Goal: Information Seeking & Learning: Check status

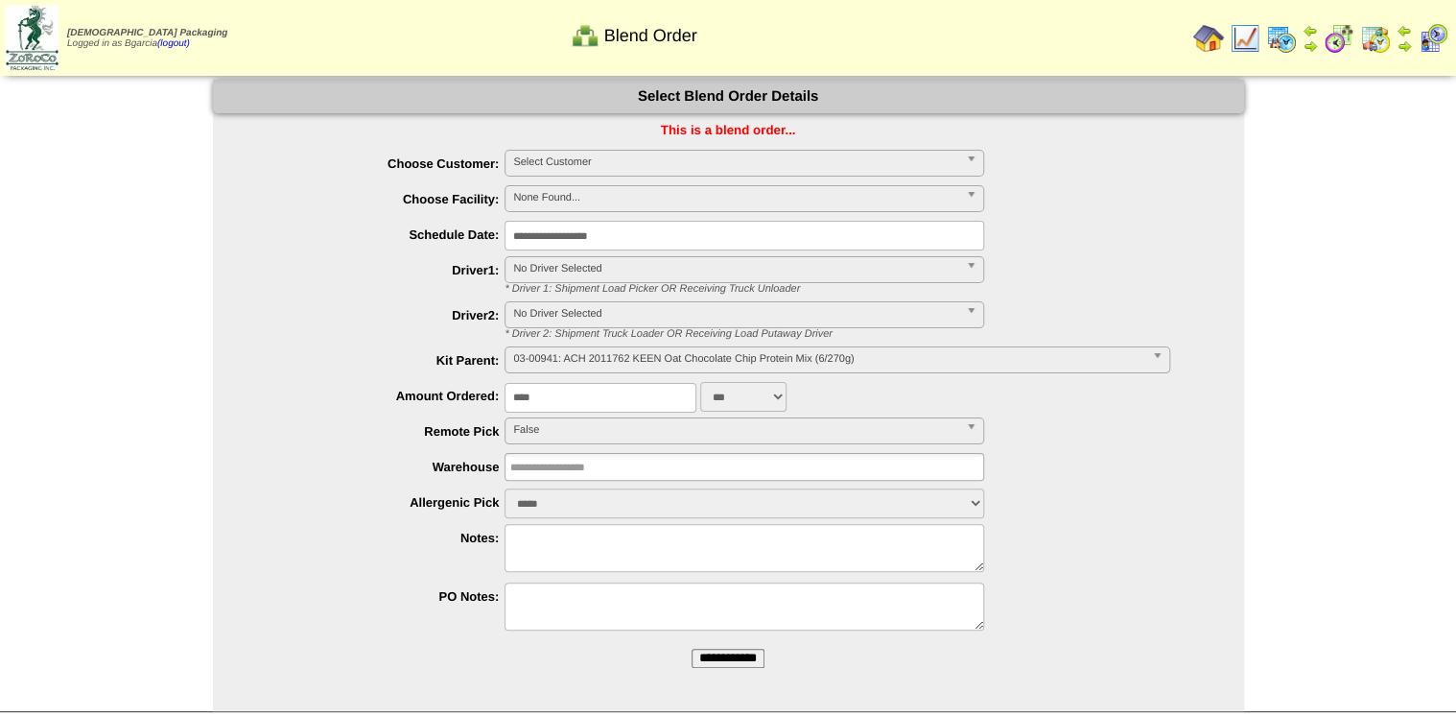
click at [1242, 37] on img at bounding box center [1245, 38] width 31 height 31
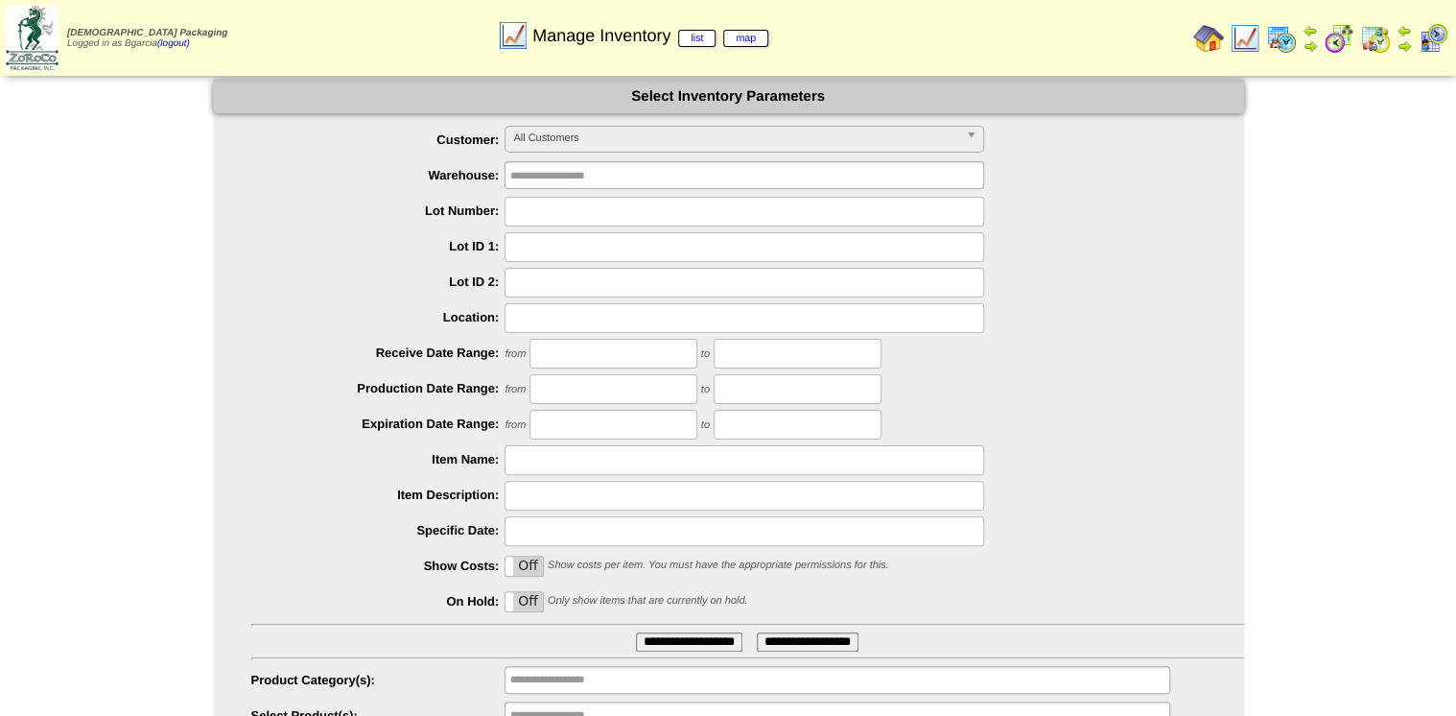
click at [848, 217] on input "text" at bounding box center [745, 212] width 480 height 30
type input "*"
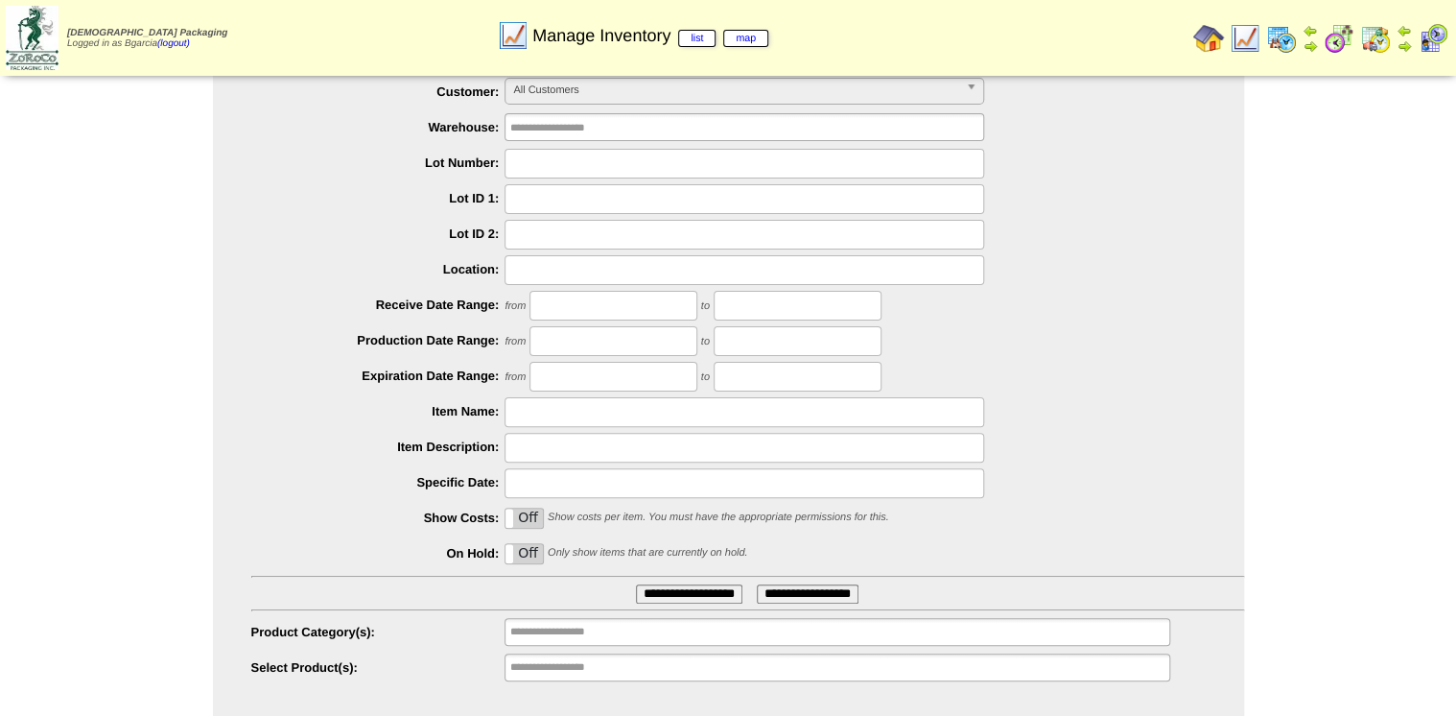
scroll to position [84, 0]
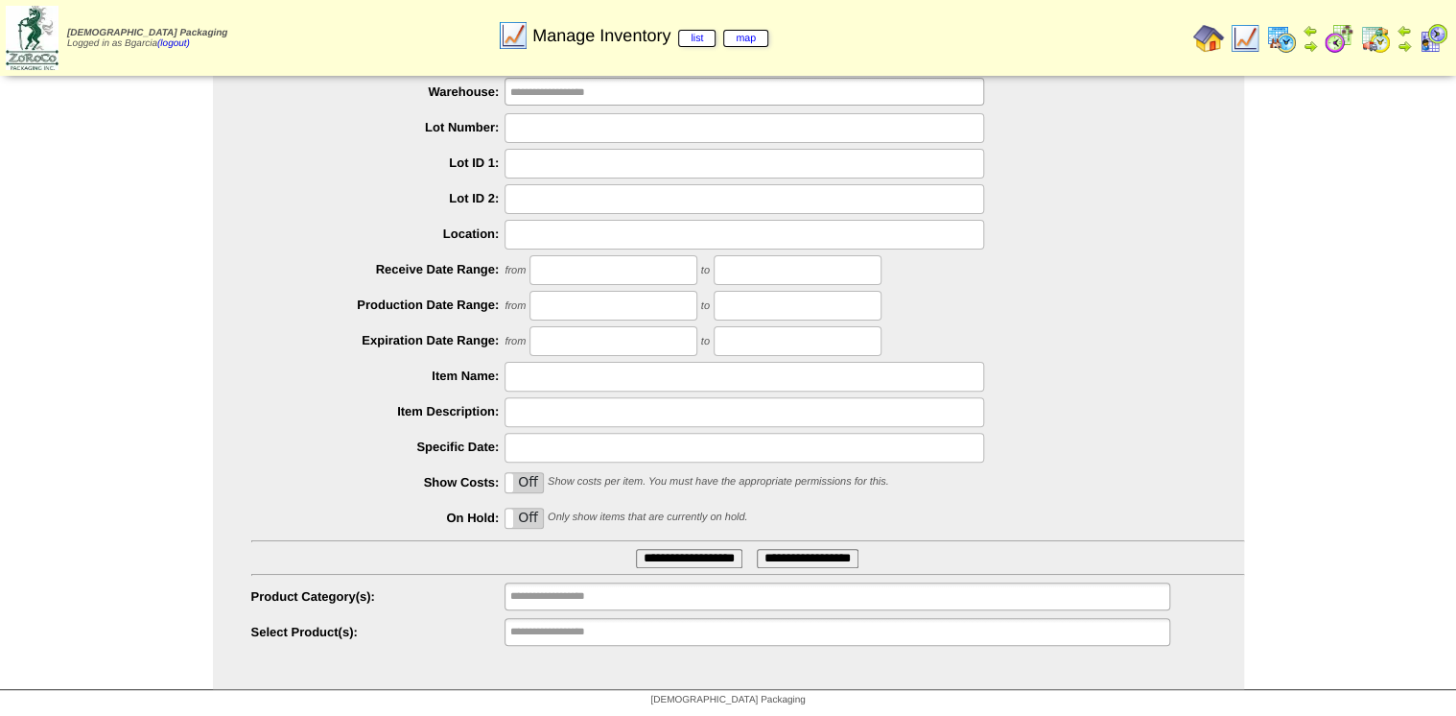
click at [627, 631] on input "**********" at bounding box center [571, 632] width 123 height 24
type input "********"
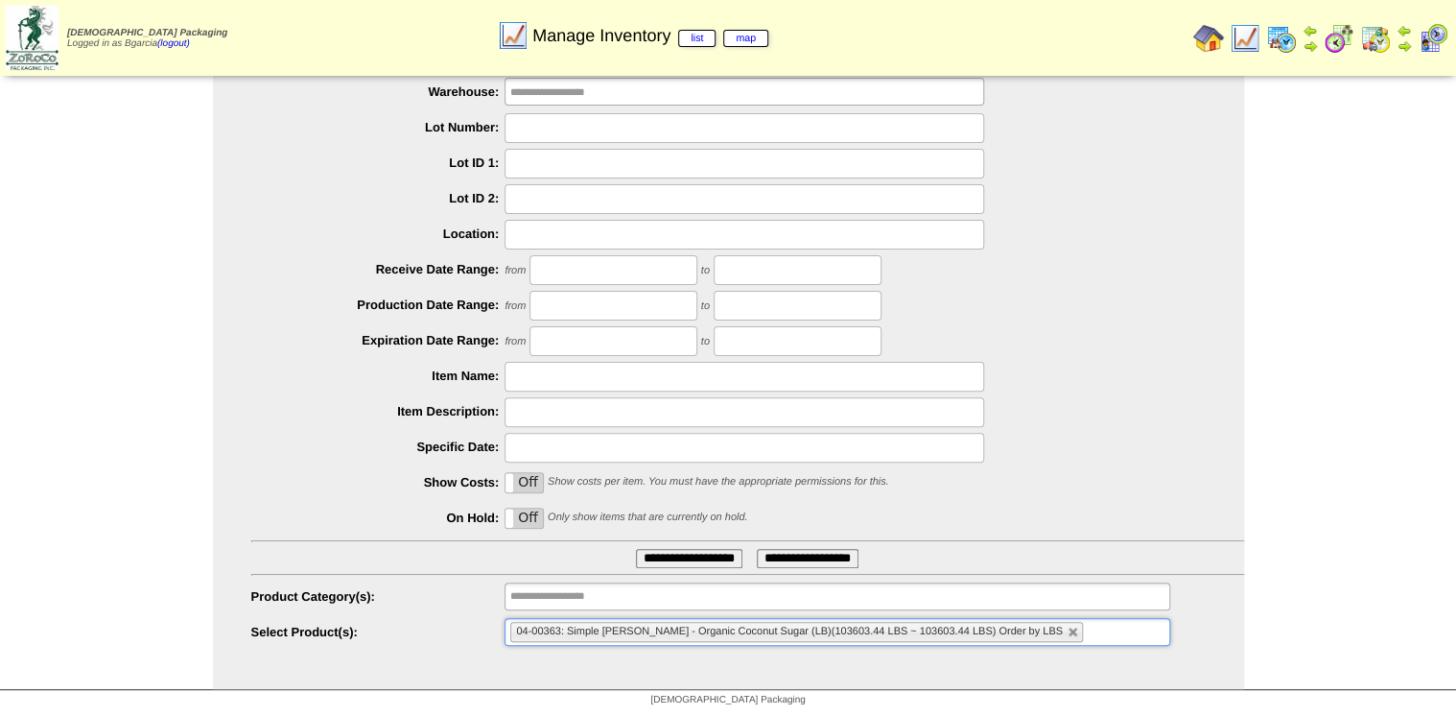
click at [636, 549] on input "**********" at bounding box center [689, 558] width 106 height 19
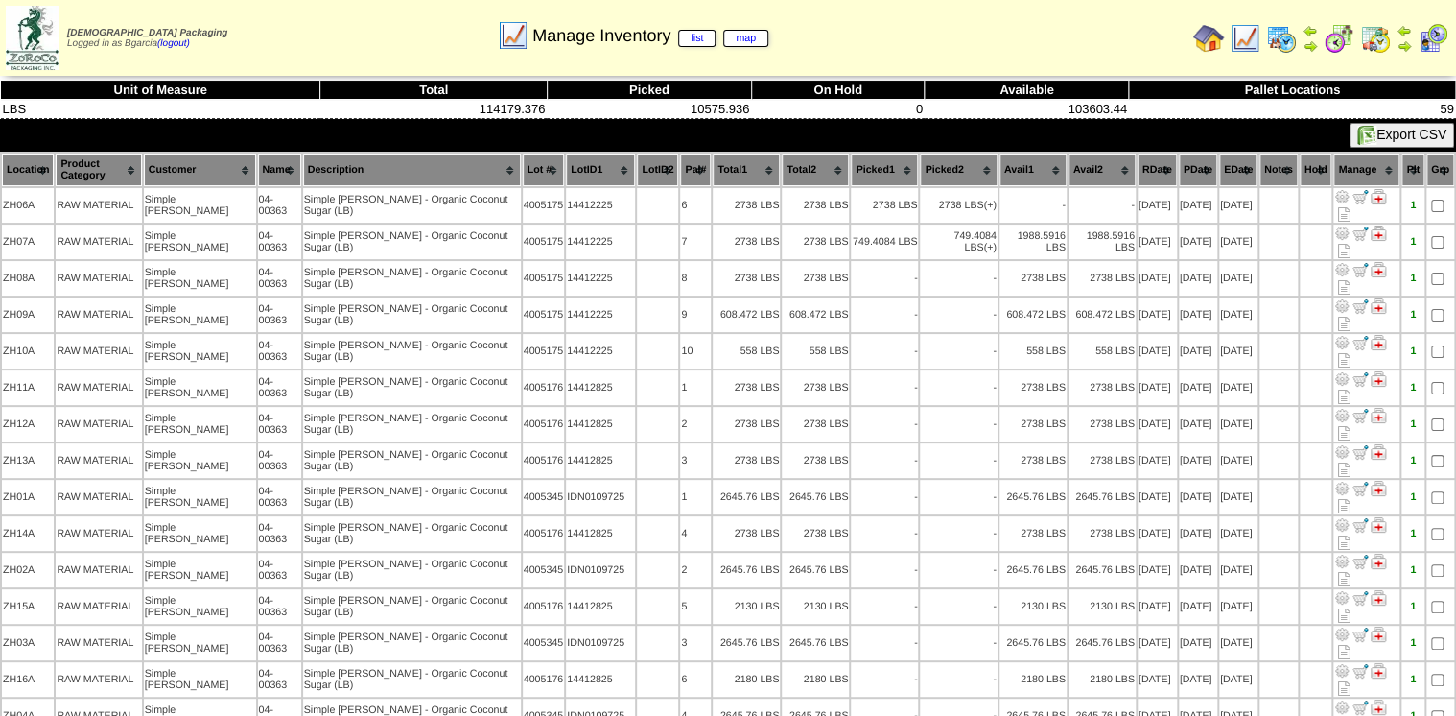
click at [523, 156] on th "Lot #" at bounding box center [544, 169] width 42 height 33
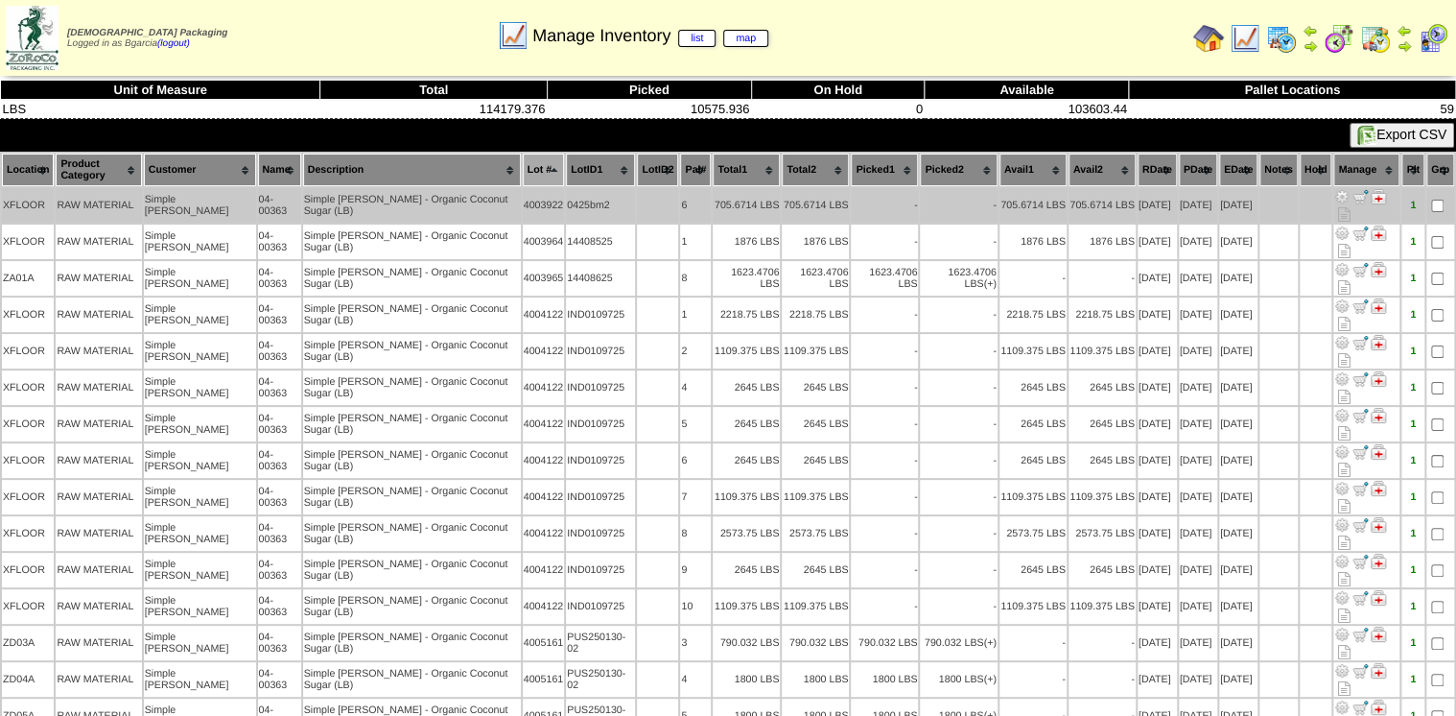
drag, startPoint x: 460, startPoint y: 184, endPoint x: 507, endPoint y: 188, distance: 48.1
click at [507, 188] on tr "XFLOOR RAW MATERIAL Simple Mills 04-00363 Simple Mills - Organic Coconut Sugar …" at bounding box center [728, 205] width 1452 height 35
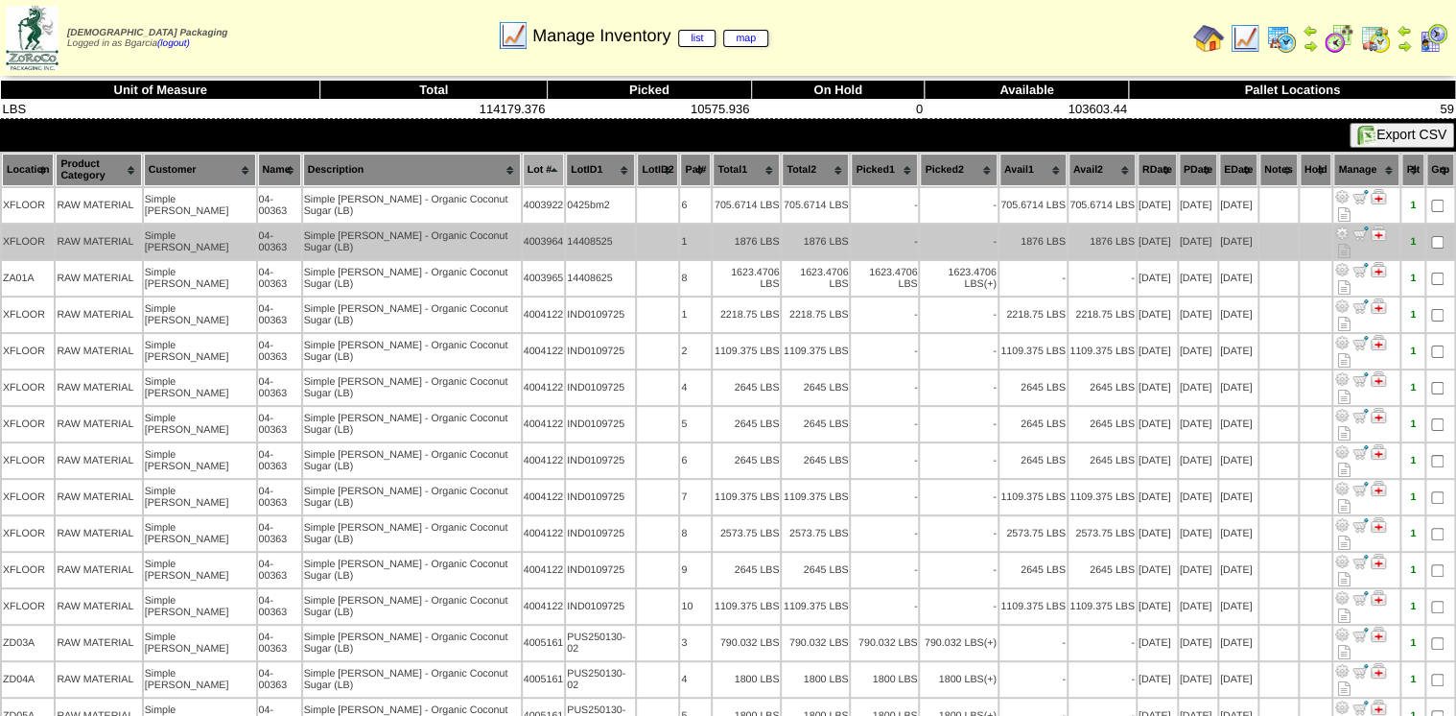
click at [523, 224] on td "4003964" at bounding box center [544, 241] width 42 height 35
drag, startPoint x: 467, startPoint y: 207, endPoint x: 520, endPoint y: 203, distance: 52.9
click at [520, 224] on tr "XFLOOR RAW MATERIAL Simple Mills 04-00363 Simple Mills - Organic Coconut Sugar …" at bounding box center [728, 241] width 1452 height 35
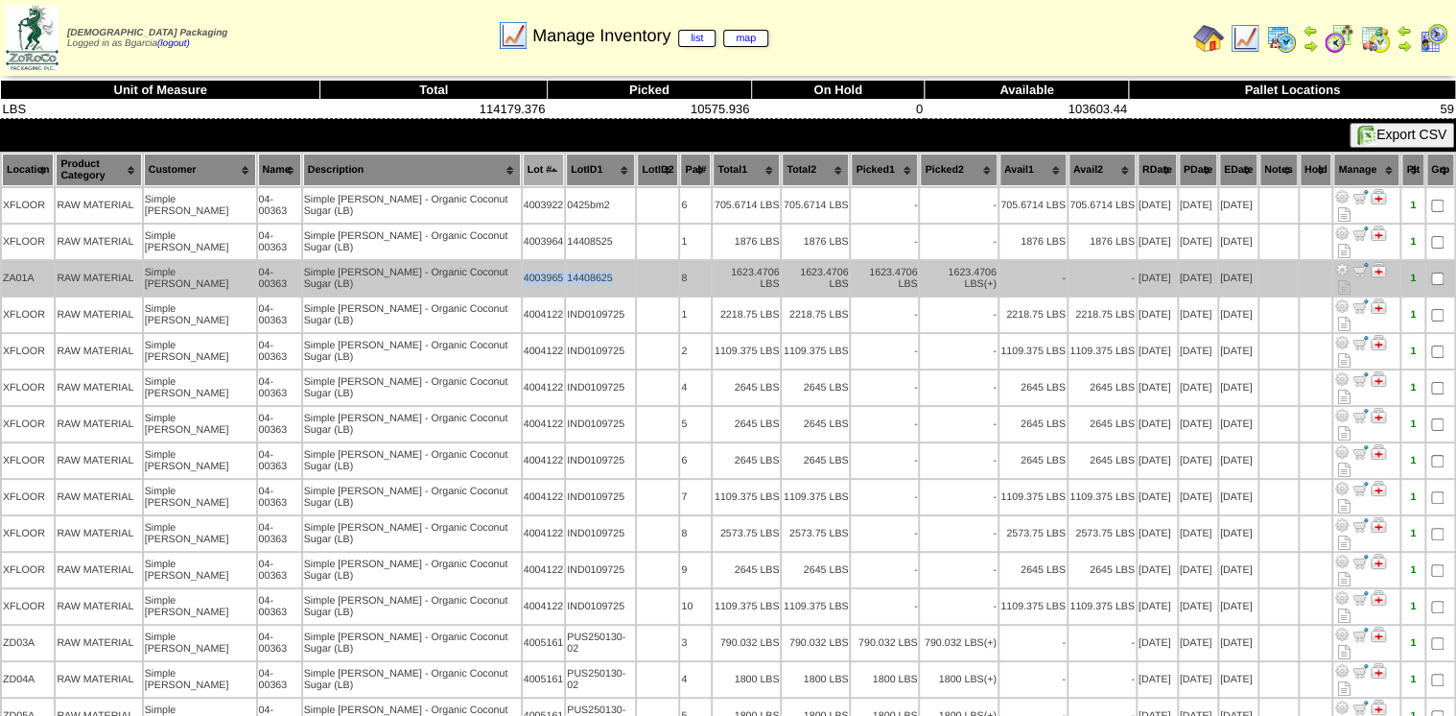
drag, startPoint x: 520, startPoint y: 203, endPoint x: 460, endPoint y: 224, distance: 63.1
click at [460, 261] on tr "ZA01A RAW MATERIAL Simple Mills 04-00363 Simple Mills - Organic Coconut Sugar (…" at bounding box center [728, 278] width 1452 height 35
drag, startPoint x: 460, startPoint y: 224, endPoint x: 439, endPoint y: 230, distance: 21.9
click at [439, 261] on td "Simple Mills - Organic Coconut Sugar (LB)" at bounding box center [412, 278] width 218 height 35
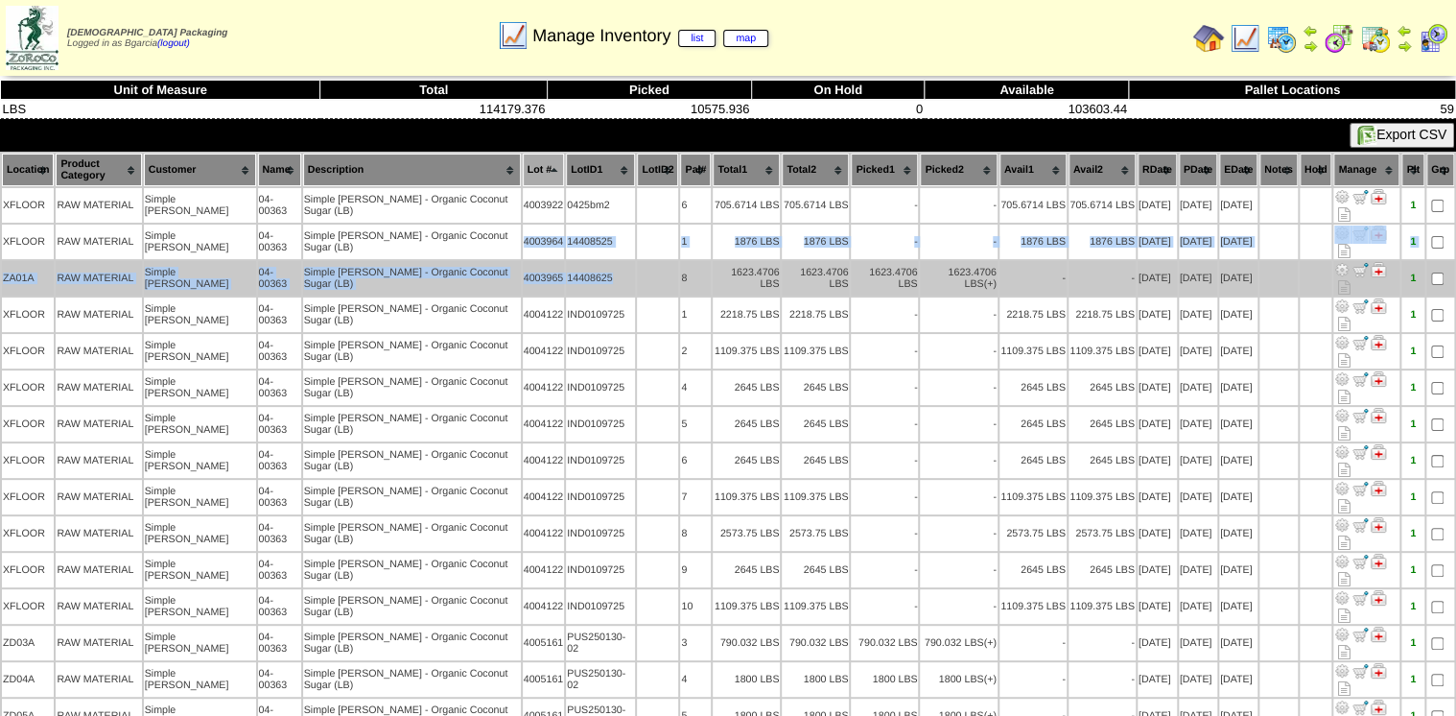
drag, startPoint x: 462, startPoint y: 210, endPoint x: 559, endPoint y: 233, distance: 99.6
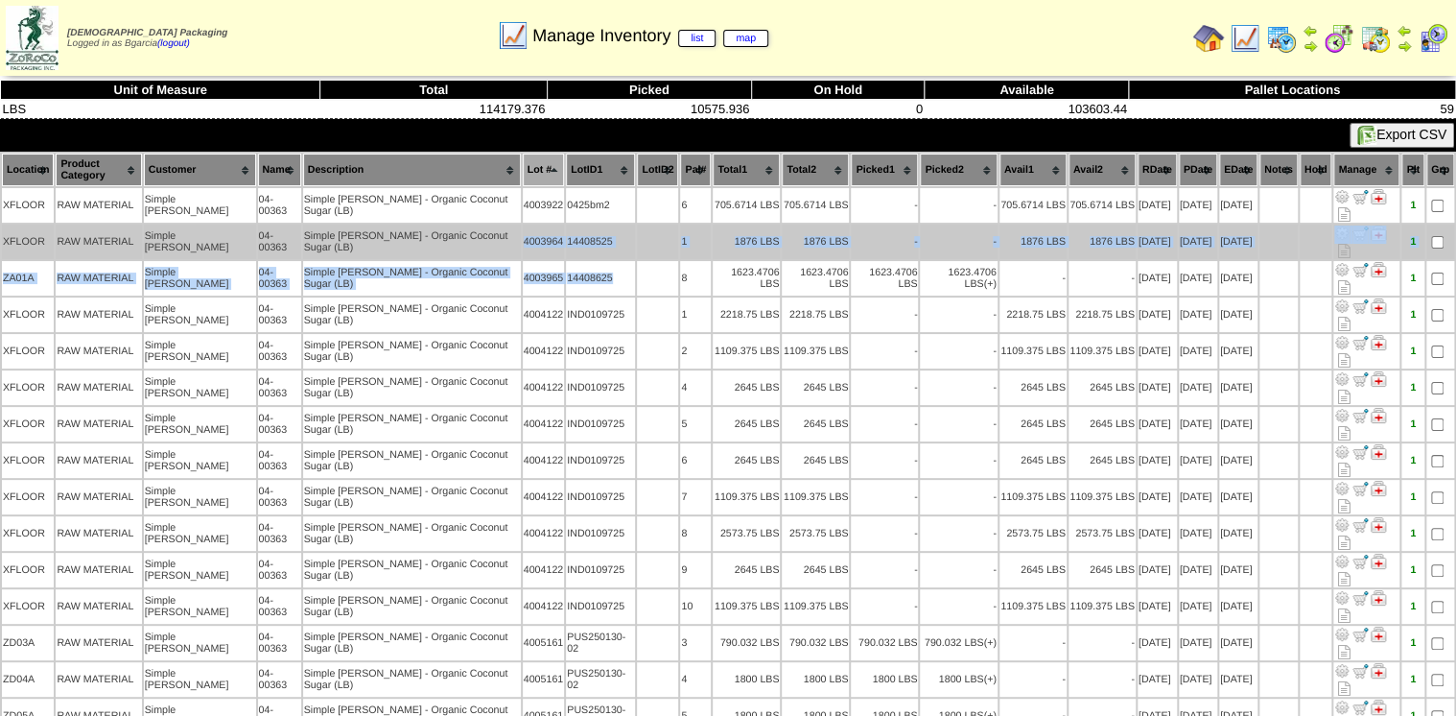
click at [637, 224] on td at bounding box center [657, 241] width 41 height 35
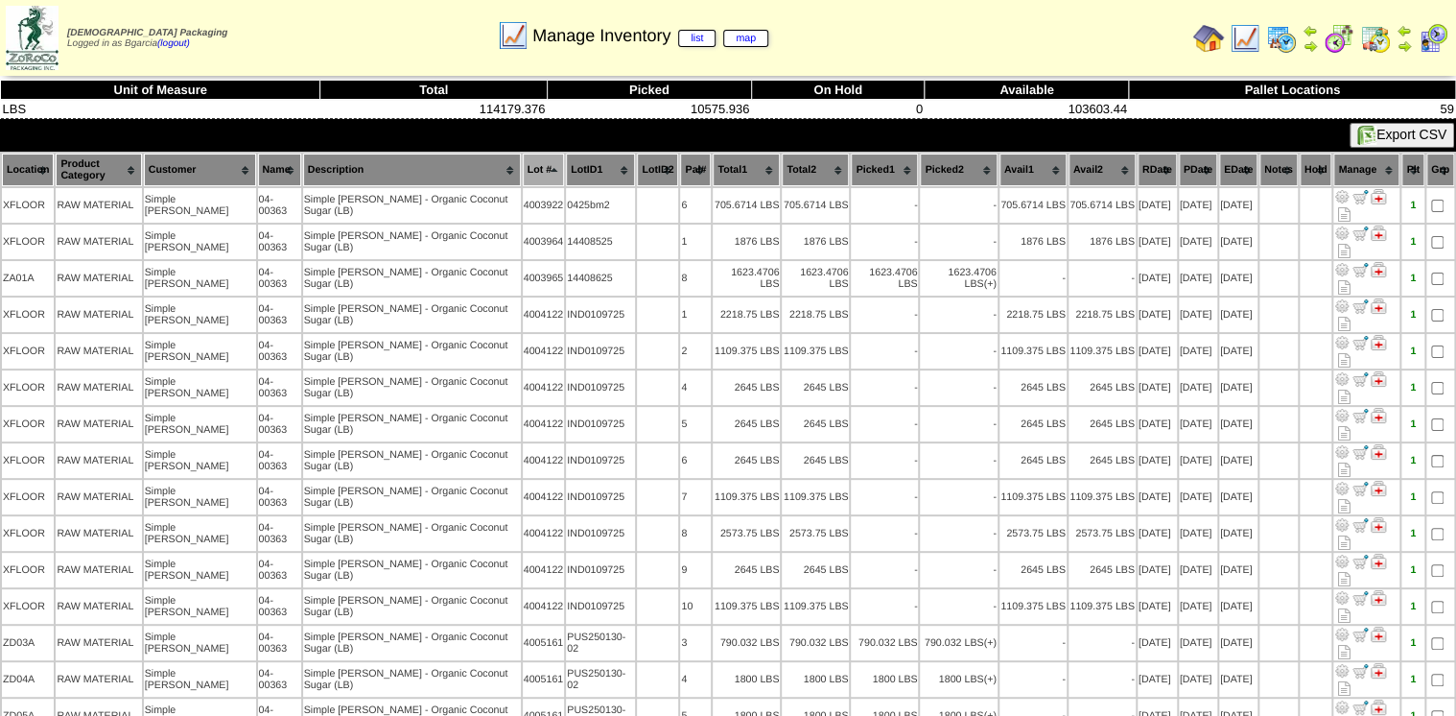
drag, startPoint x: 557, startPoint y: 511, endPoint x: 819, endPoint y: 581, distance: 271.1
drag, startPoint x: 552, startPoint y: 500, endPoint x: 3, endPoint y: 511, distance: 548.9
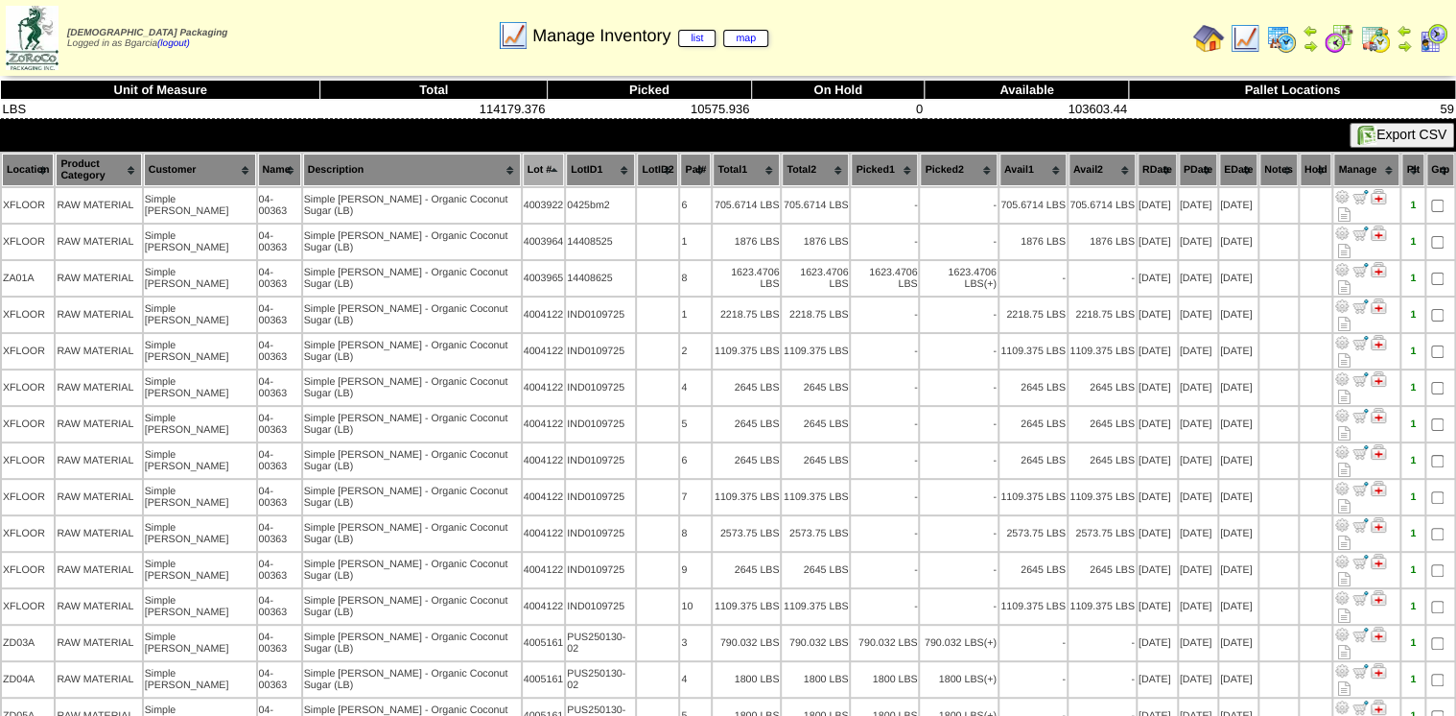
drag, startPoint x: 2, startPoint y: 511, endPoint x: 1089, endPoint y: 591, distance: 1089.8
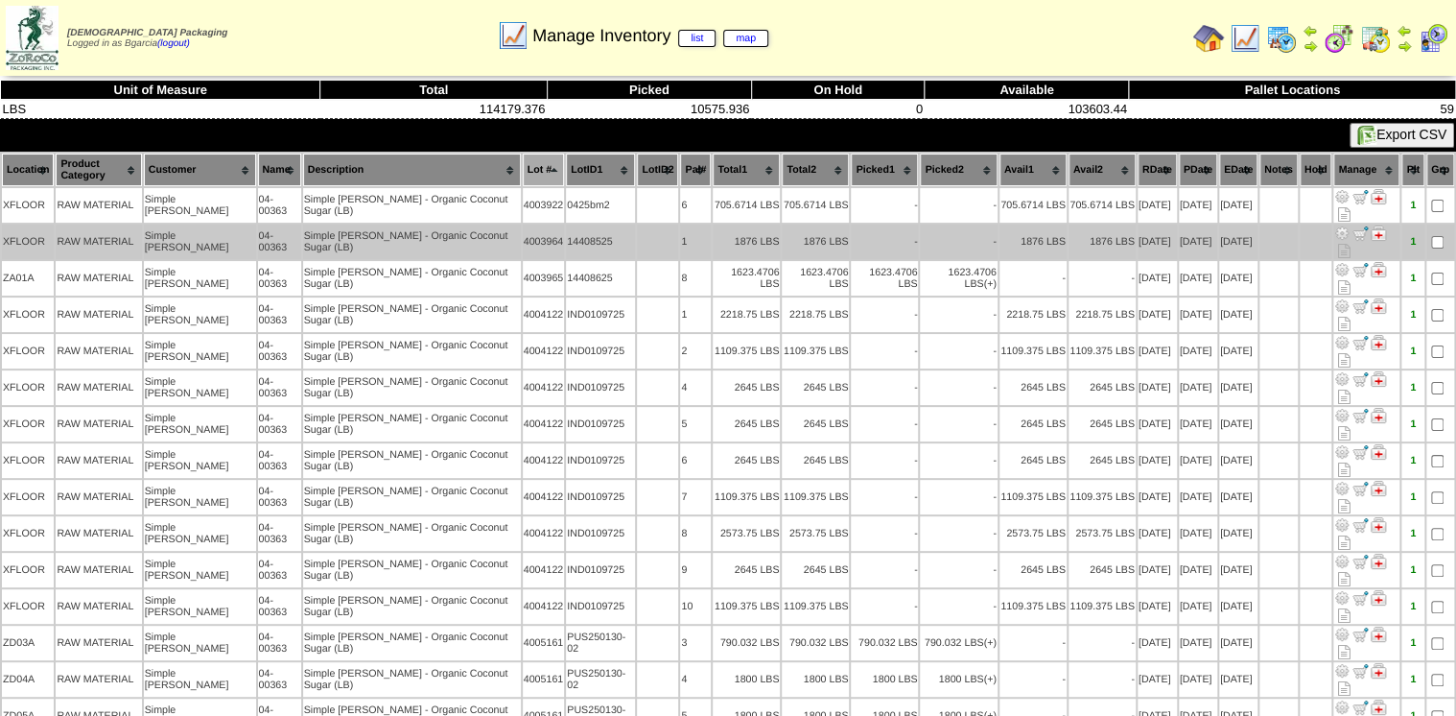
click at [928, 224] on td "-" at bounding box center [958, 241] width 77 height 35
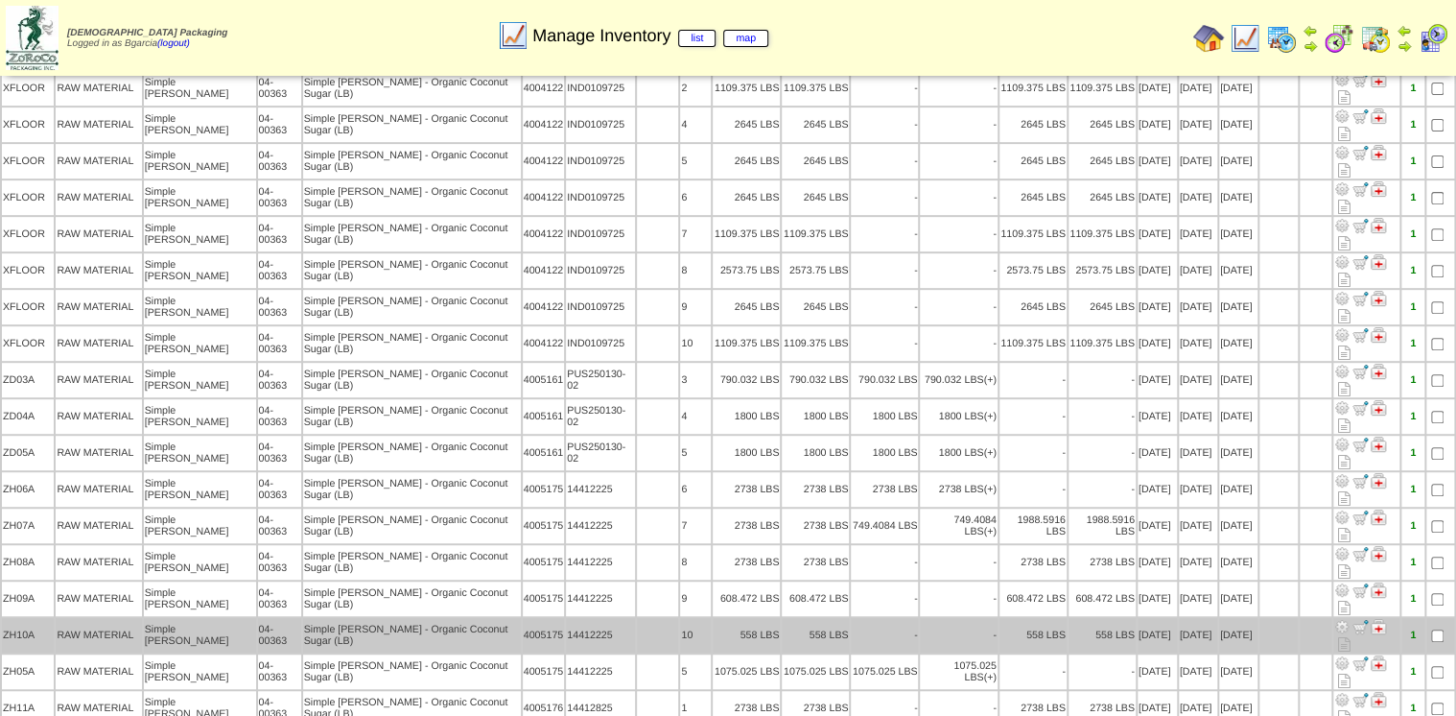
scroll to position [227, 0]
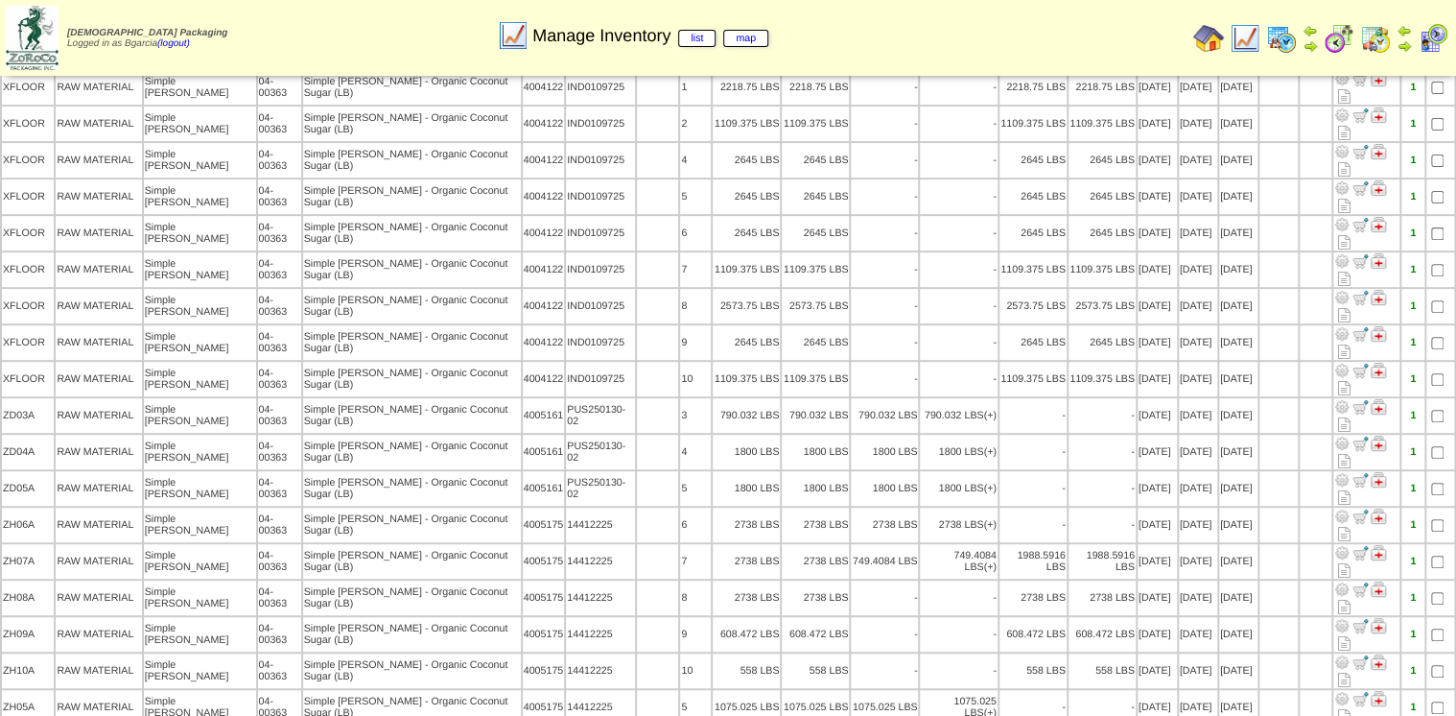
drag, startPoint x: 716, startPoint y: 220, endPoint x: 587, endPoint y: 522, distance: 328.4
click at [507, 398] on tr "ZD03A RAW MATERIAL Simple Mills 04-00363 Simple Mills - Organic Coconut Sugar (…" at bounding box center [728, 415] width 1452 height 35
click at [713, 471] on td "1800 LBS" at bounding box center [746, 488] width 67 height 35
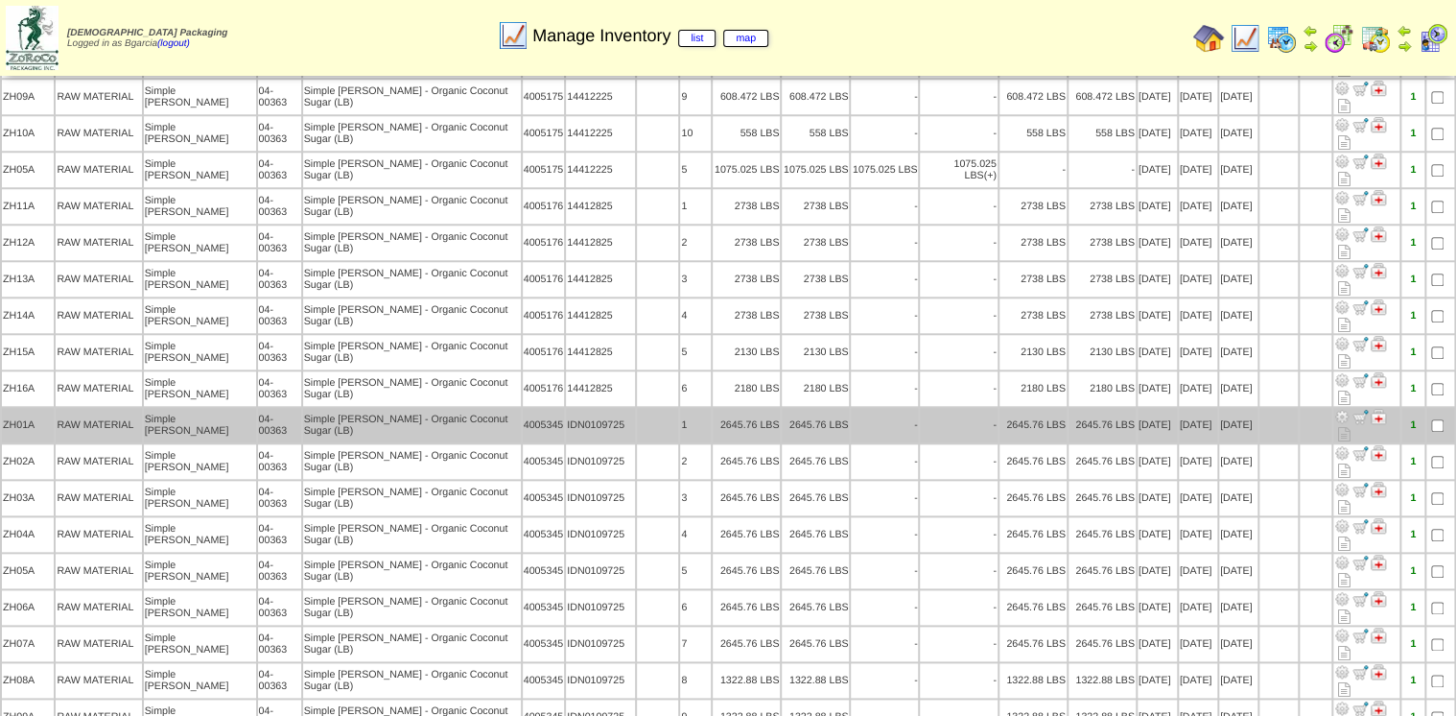
scroll to position [381, 0]
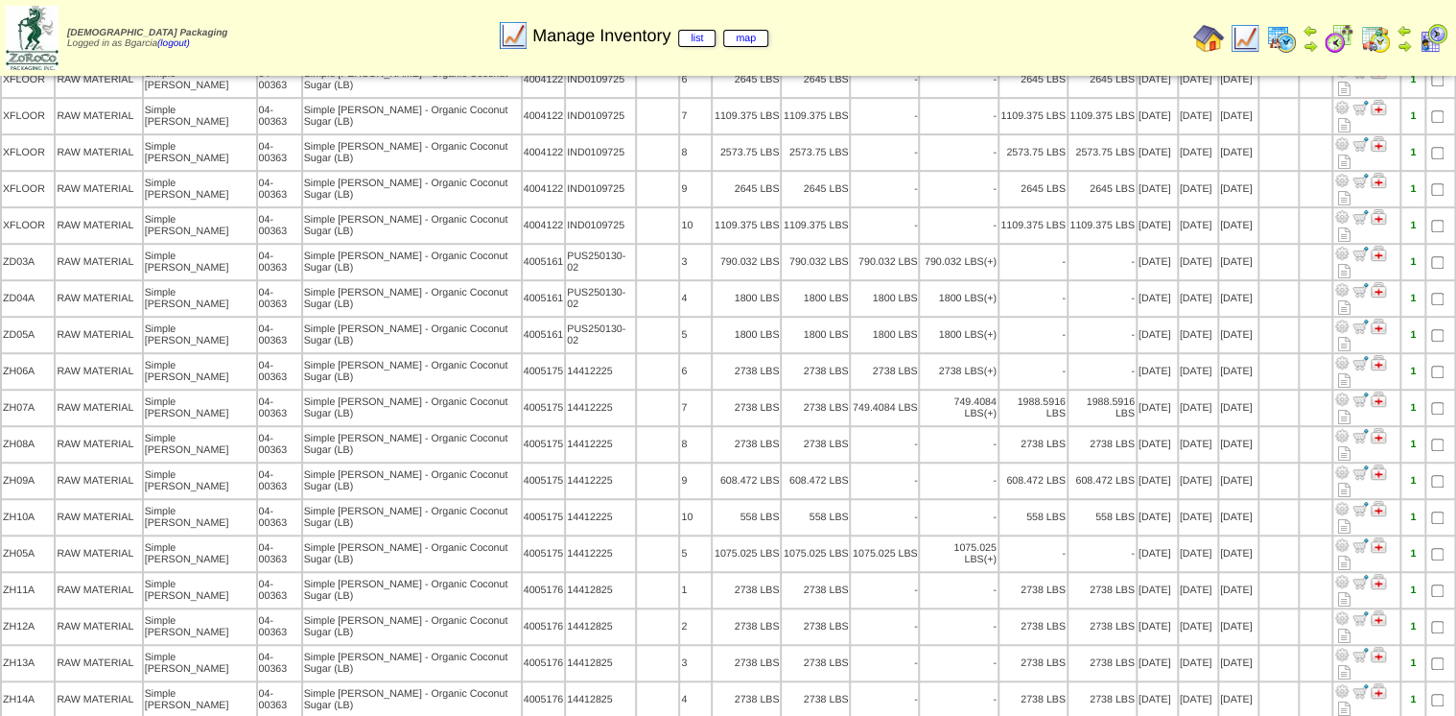
click at [1339, 41] on img at bounding box center [1339, 38] width 31 height 31
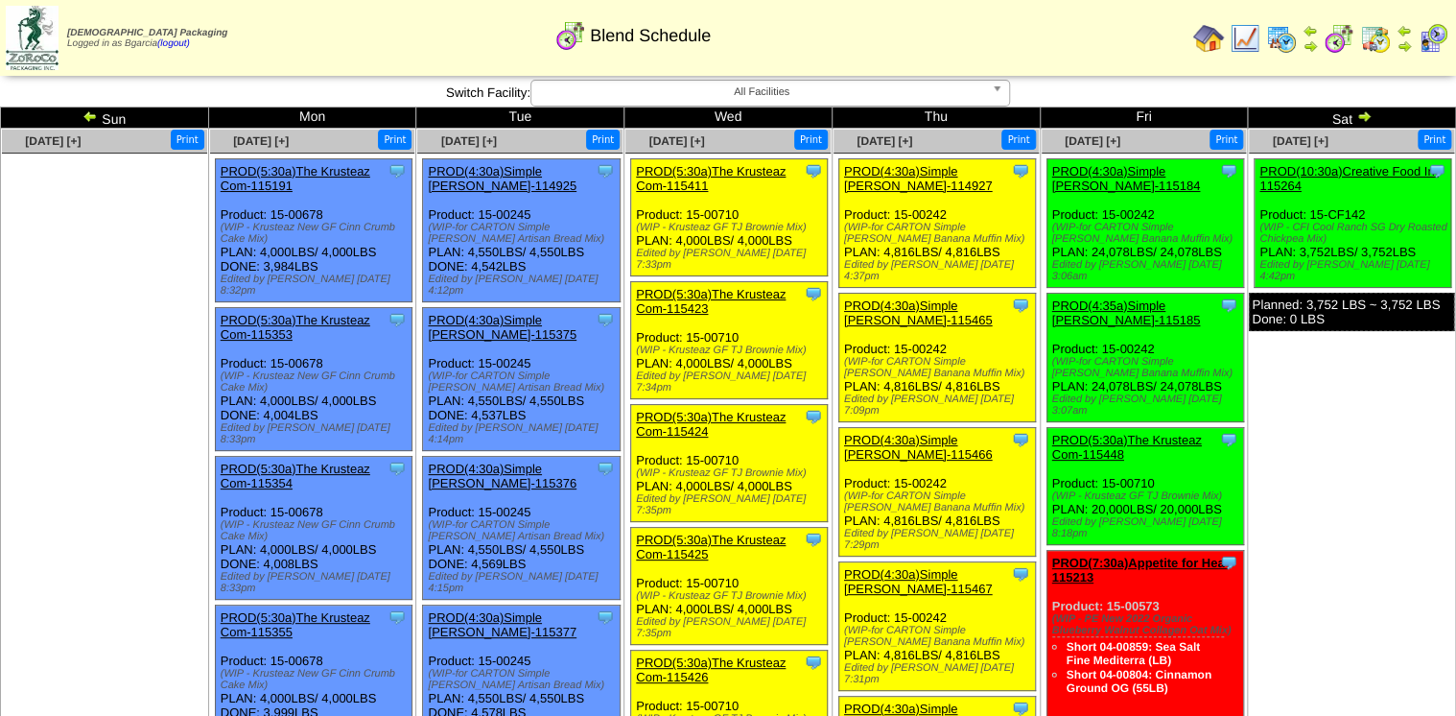
drag, startPoint x: 1240, startPoint y: 52, endPoint x: 1215, endPoint y: 94, distance: 49.0
click at [1240, 51] on img at bounding box center [1245, 38] width 31 height 31
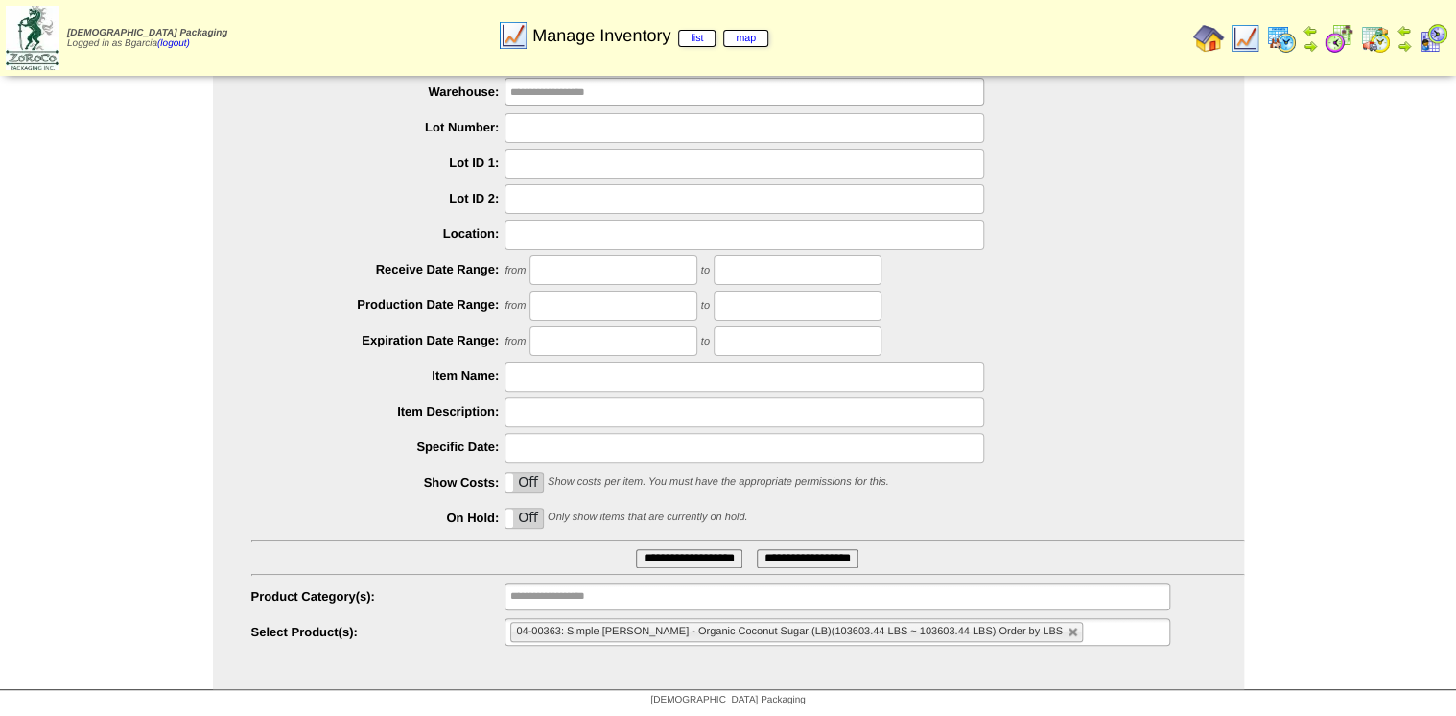
scroll to position [84, 0]
click at [1068, 631] on link at bounding box center [1074, 632] width 12 height 12
type input "**********"
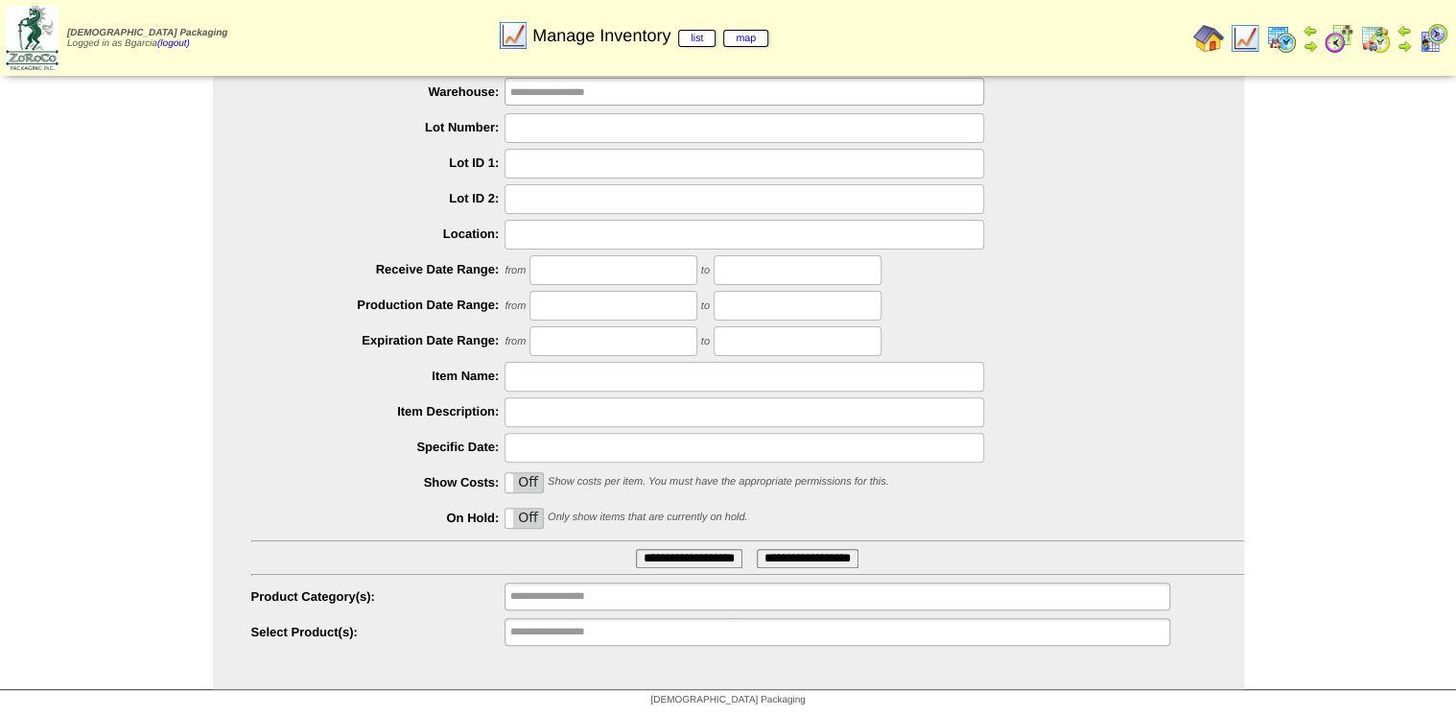
drag, startPoint x: 975, startPoint y: 636, endPoint x: 979, endPoint y: 528, distance: 108.5
click at [975, 635] on ul "**********" at bounding box center [837, 632] width 665 height 28
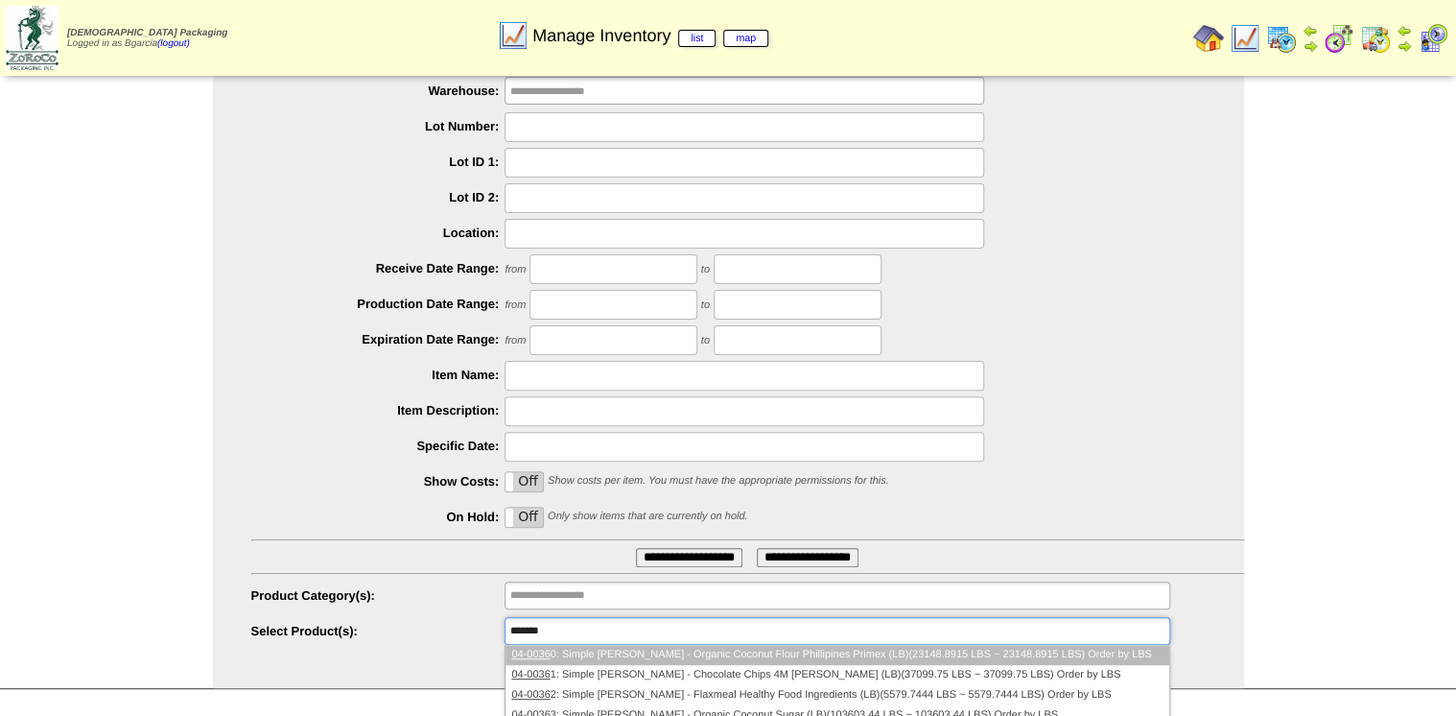
type input "********"
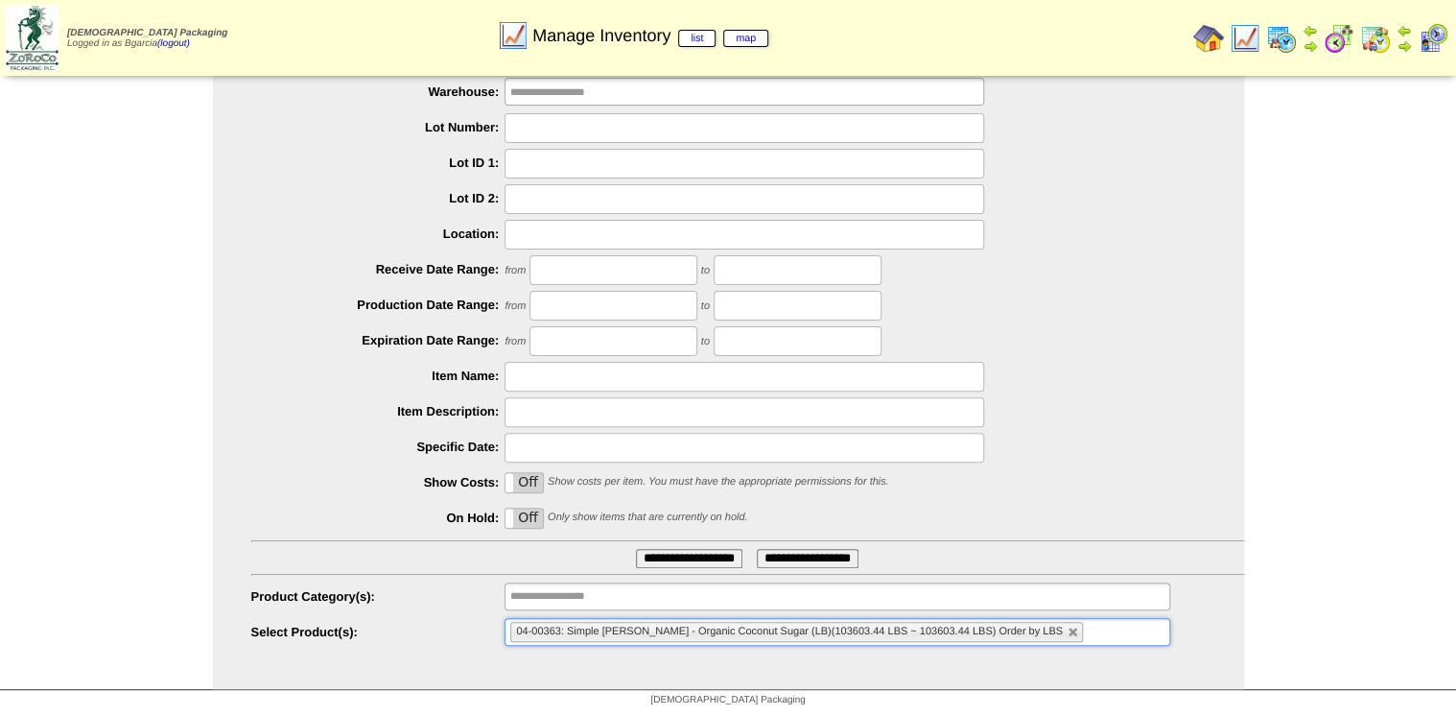
click at [636, 549] on input "**********" at bounding box center [689, 558] width 106 height 19
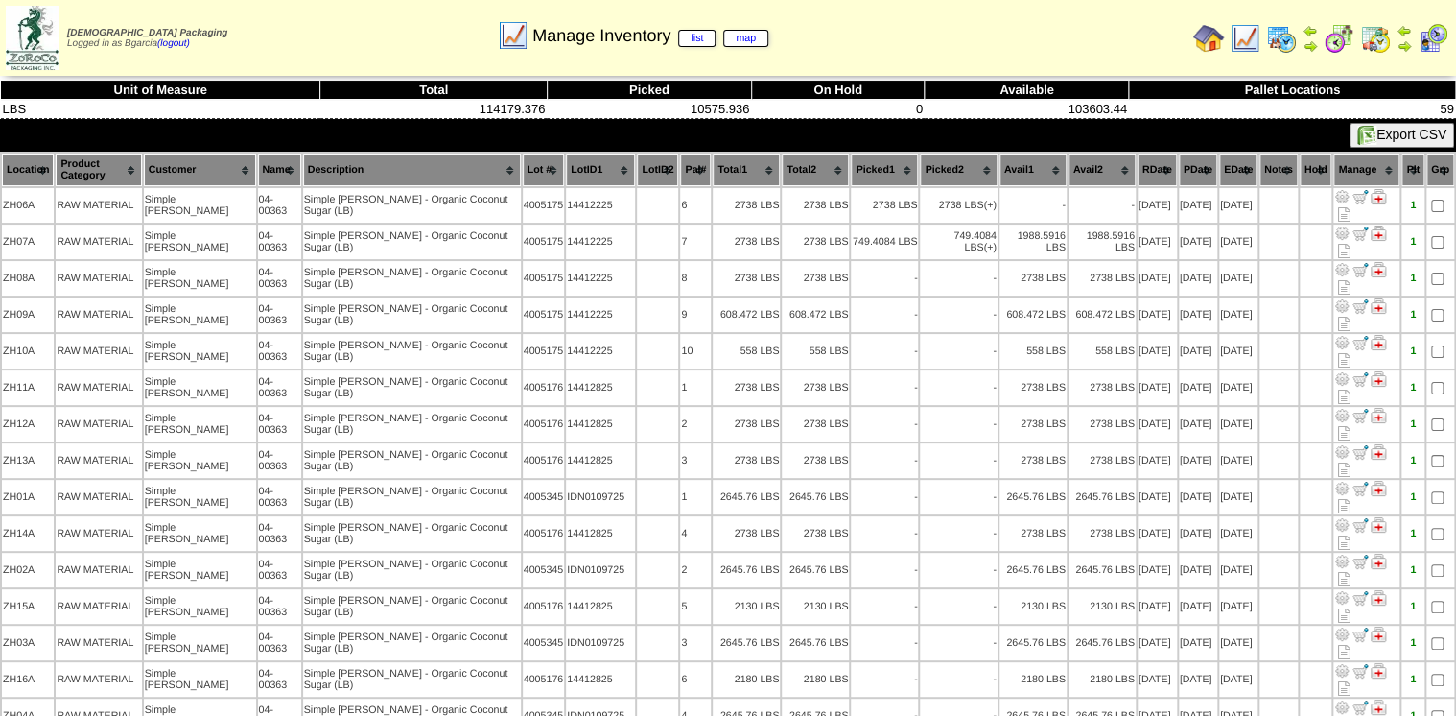
click at [523, 153] on th "Lot #" at bounding box center [544, 169] width 42 height 33
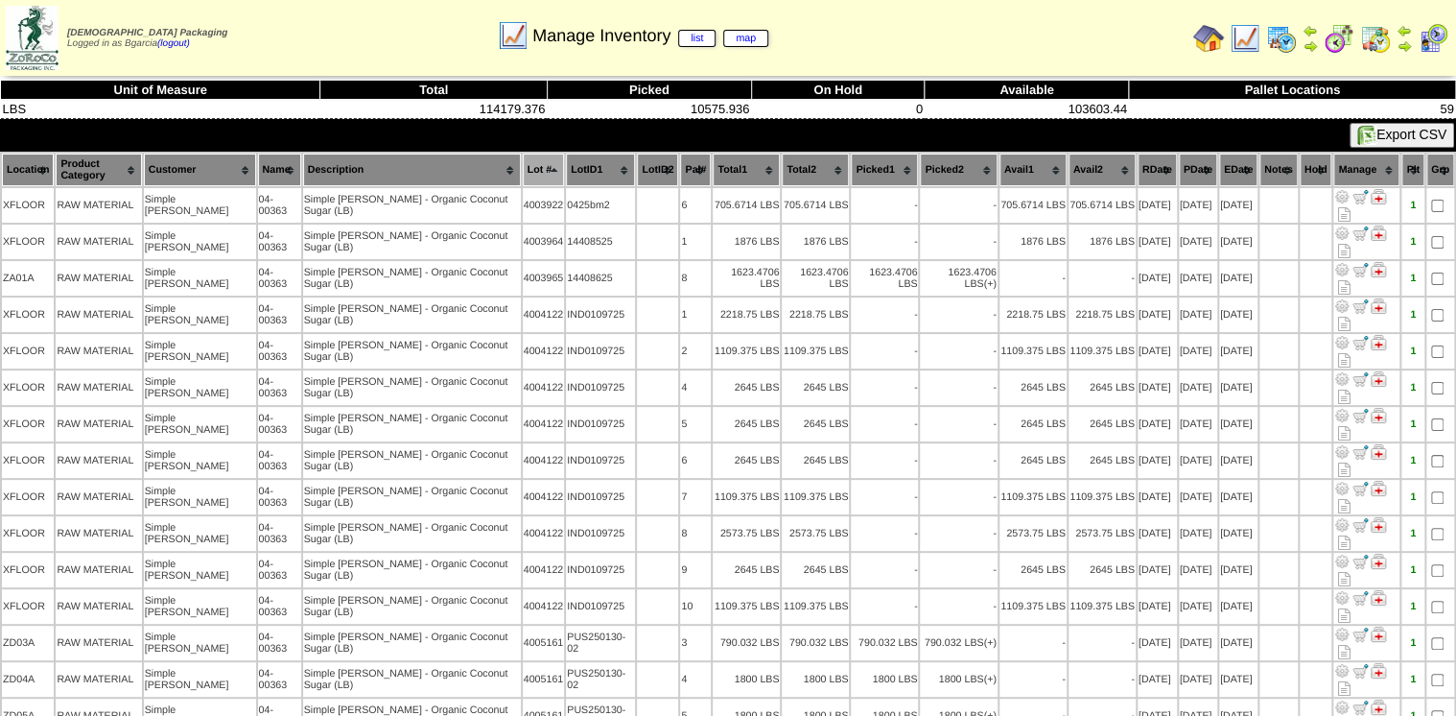
click at [1245, 44] on img at bounding box center [1245, 38] width 31 height 31
